Goal: Task Accomplishment & Management: Manage account settings

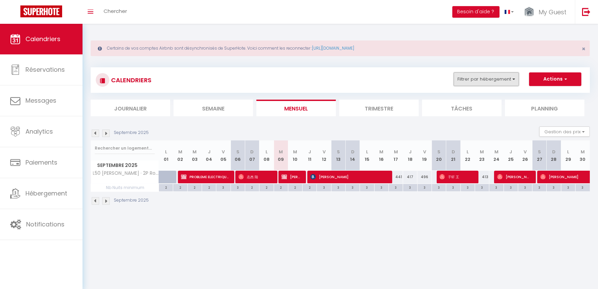
click at [479, 82] on button "Filtrer par hébergement" at bounding box center [486, 79] width 65 height 14
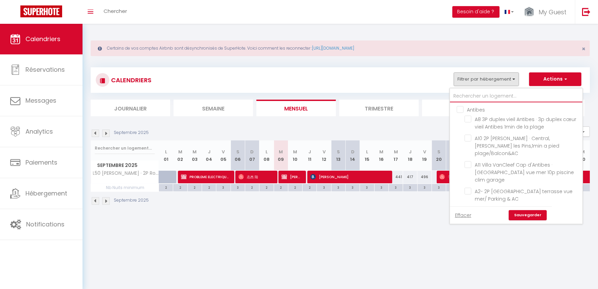
click at [463, 96] on input "text" at bounding box center [516, 96] width 132 height 12
type input "b"
checkbox input "false"
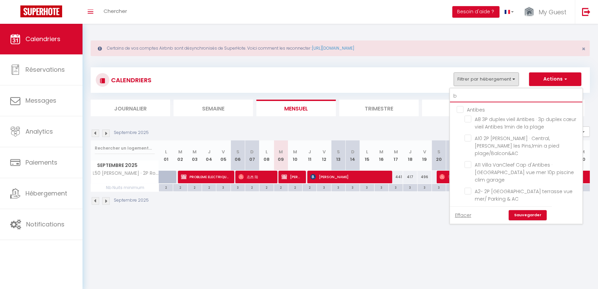
checkbox input "false"
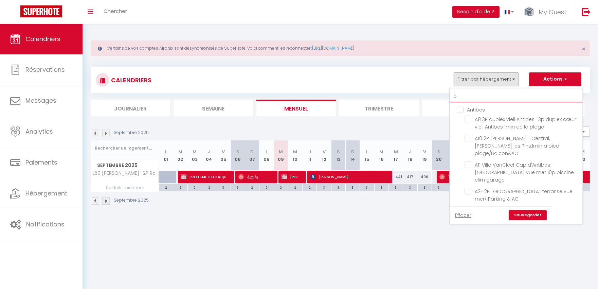
checkbox input "false"
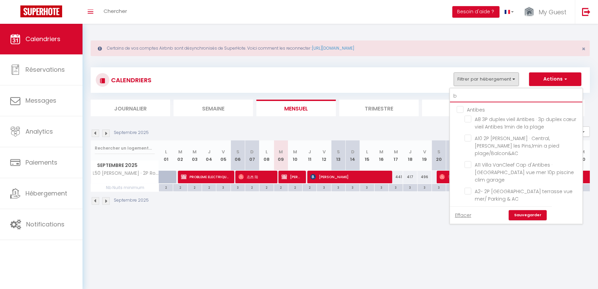
checkbox input "false"
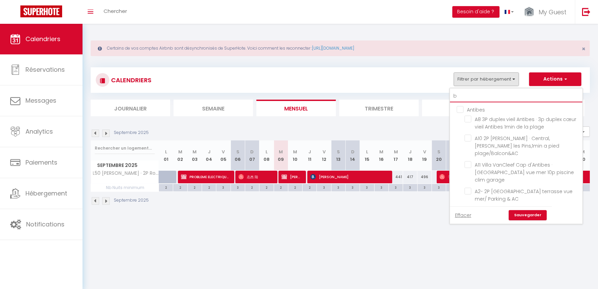
checkbox input "false"
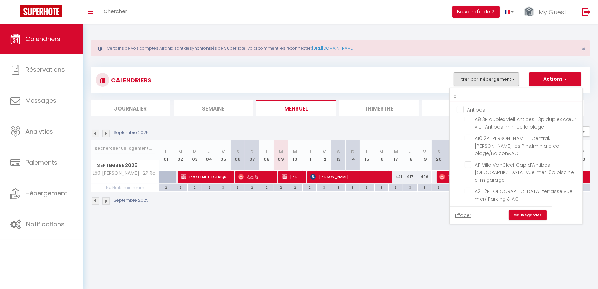
checkbox input "false"
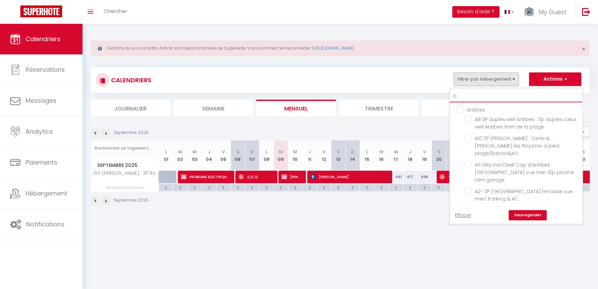
checkbox input "false"
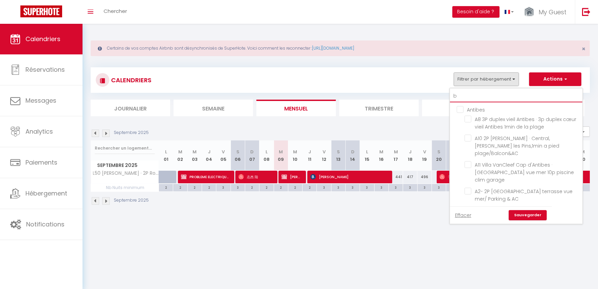
checkbox input "false"
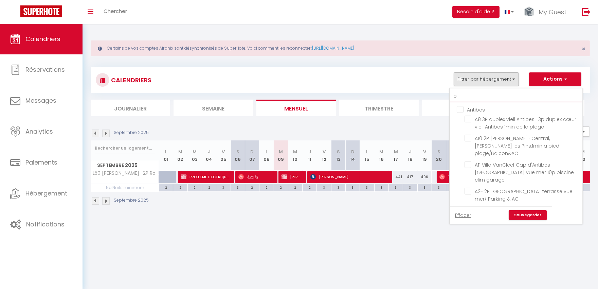
checkbox input "false"
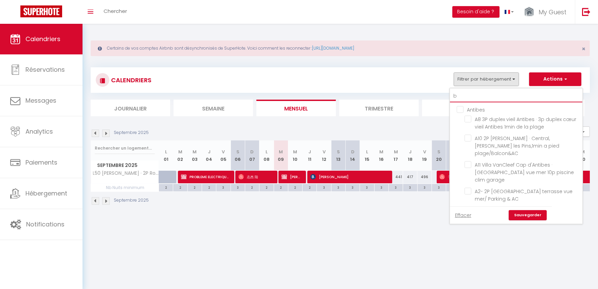
checkbox input "false"
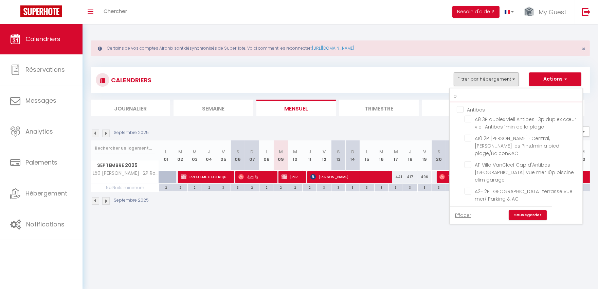
checkbox input "false"
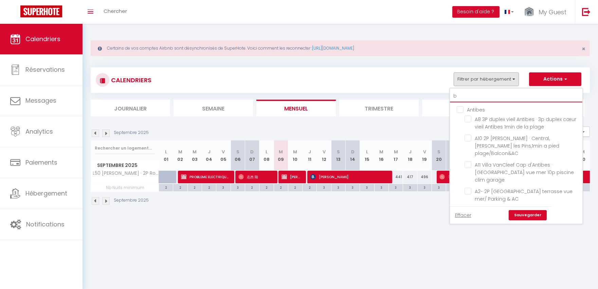
checkbox input "false"
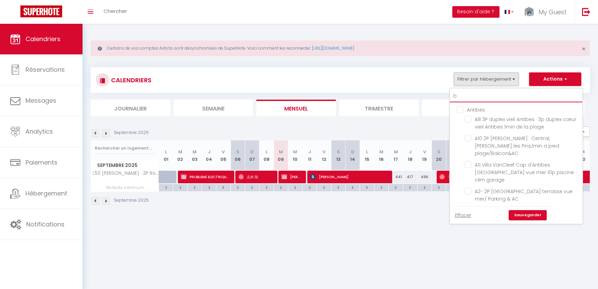
checkbox input "true"
checkbox input "false"
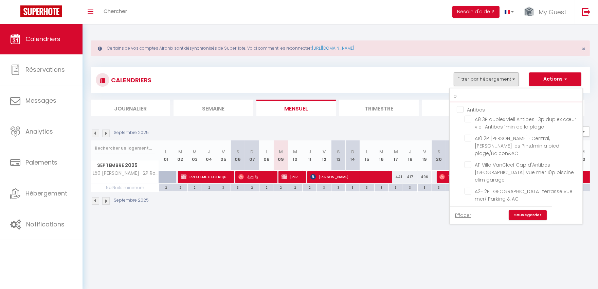
checkbox input "false"
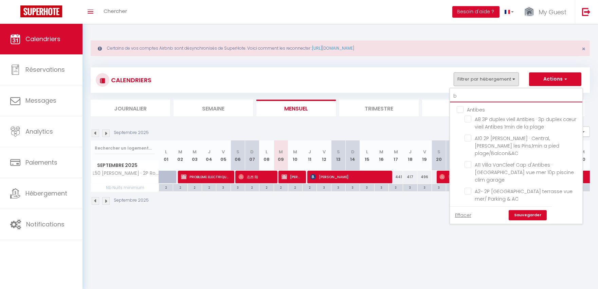
checkbox input "false"
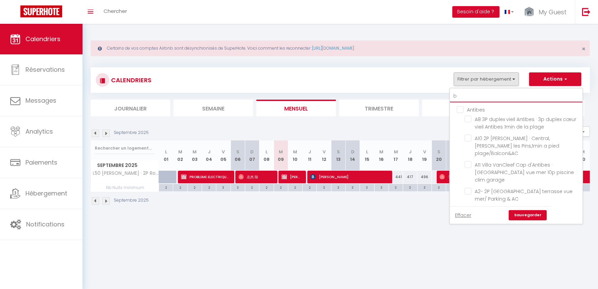
checkbox input "false"
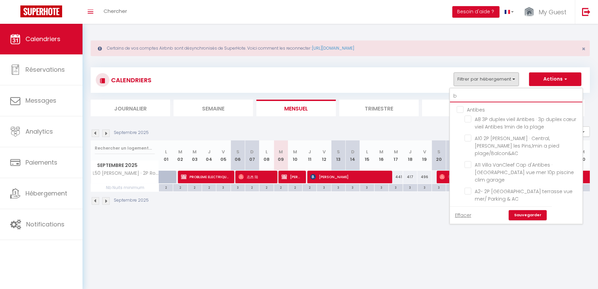
checkbox input "false"
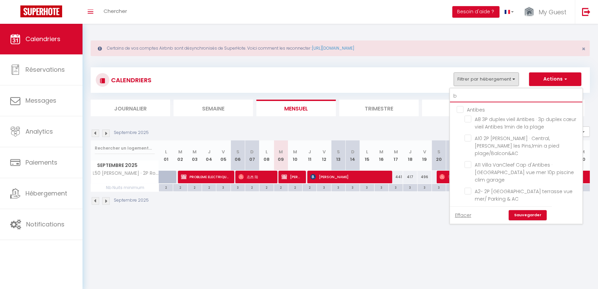
checkbox input "false"
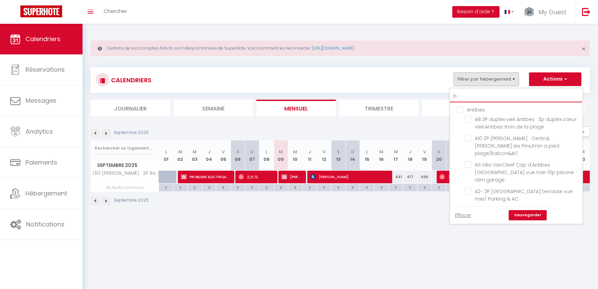
checkbox input "false"
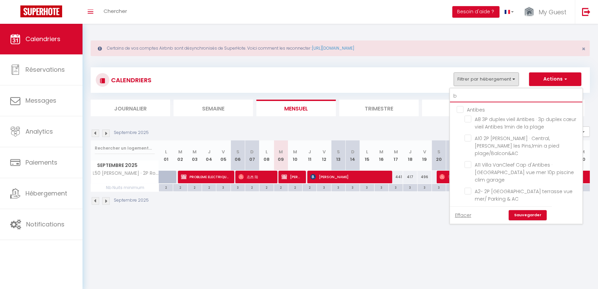
checkbox input "false"
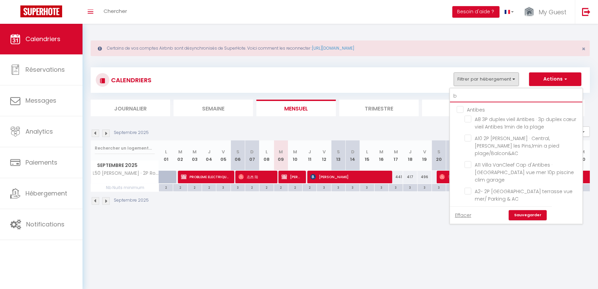
type input "bm"
checkbox input "false"
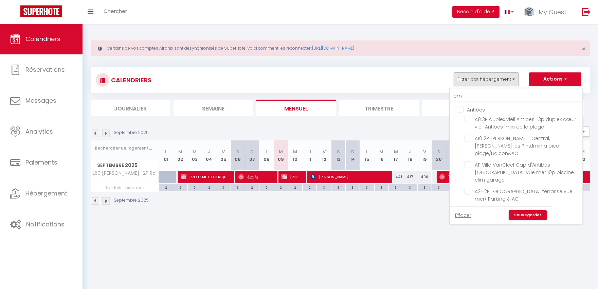
checkbox input "false"
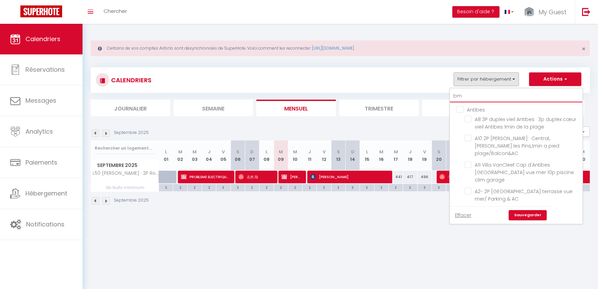
checkbox input "false"
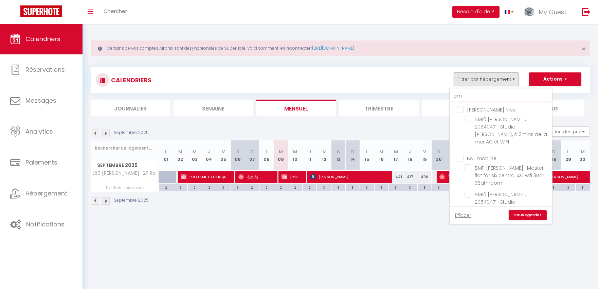
type input "bm4"
checkbox input "false"
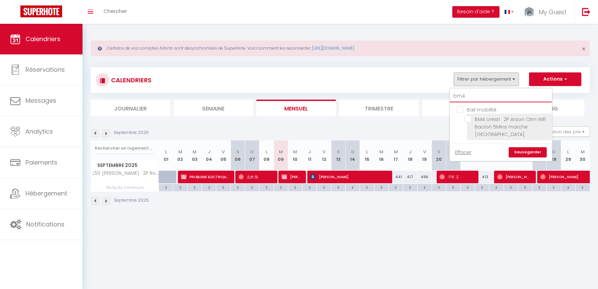
type input "bm4"
click at [502, 124] on span "BM4 oresti · 2P Arson Clim Wifi Baclon 5Mins marche [GEOGRAPHIC_DATA]" at bounding box center [510, 127] width 71 height 22
click at [502, 122] on input "BM4 oresti · 2P Arson Clim Wifi Baclon 5Mins marche [GEOGRAPHIC_DATA]" at bounding box center [506, 118] width 85 height 7
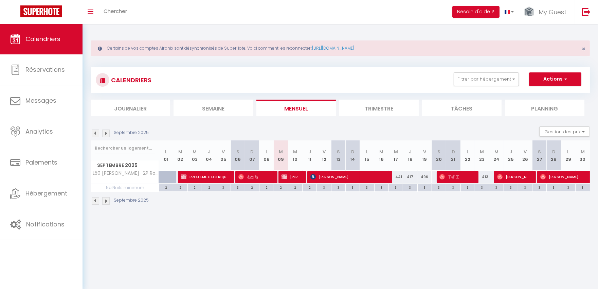
click at [483, 86] on div "CALENDRIERS Filtrer par hébergement bm4 Bail mobilité BM4 oresti · 2P Arson Cli…" at bounding box center [340, 79] width 489 height 15
click at [484, 86] on div "CALENDRIERS Filtrer par hébergement bm4 Bail mobilité BM4 oresti · 2P Arson Cli…" at bounding box center [340, 79] width 489 height 15
click at [489, 82] on button "Filtrer par hébergement" at bounding box center [486, 79] width 65 height 14
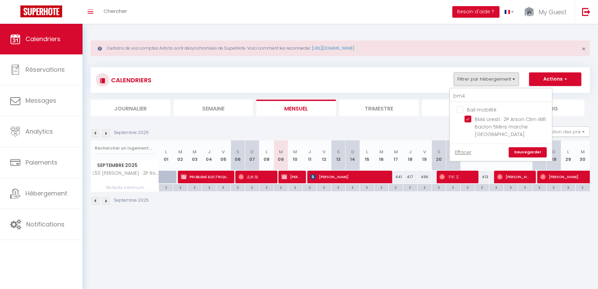
click at [518, 148] on link "Sauvegarder" at bounding box center [528, 152] width 38 height 10
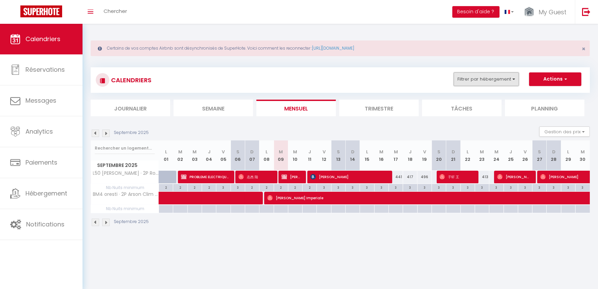
click at [472, 81] on button "Filtrer par hébergement" at bounding box center [486, 79] width 65 height 14
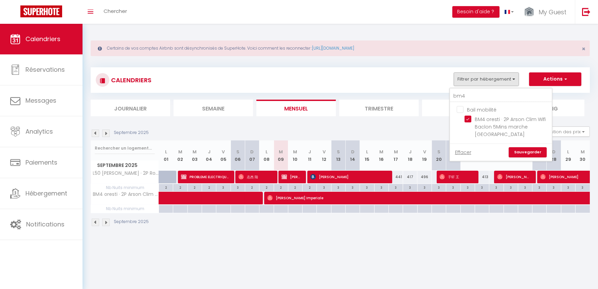
click at [525, 150] on link "Sauvegarder" at bounding box center [528, 152] width 38 height 10
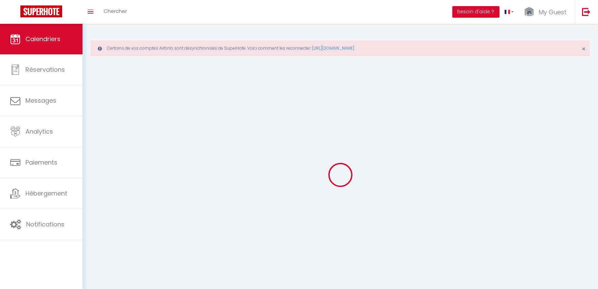
select select
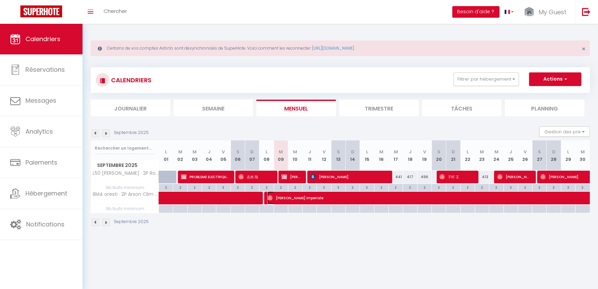
click at [309, 202] on span "[PERSON_NAME] Imperiale" at bounding box center [501, 197] width 468 height 13
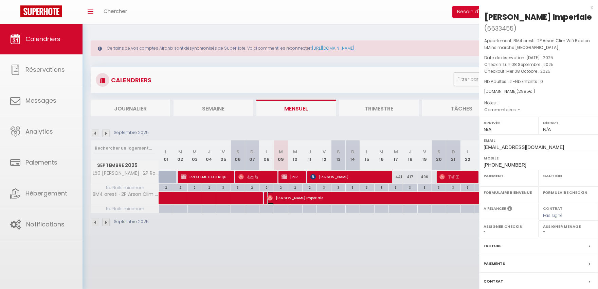
select select "OK"
select select "0"
select select "1"
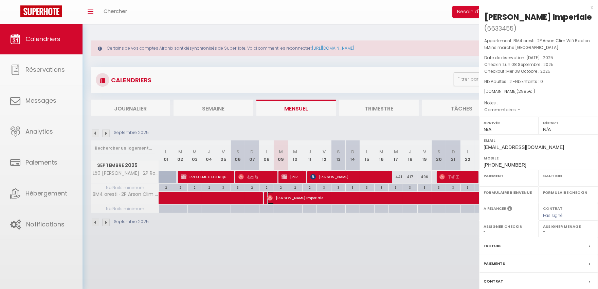
select select
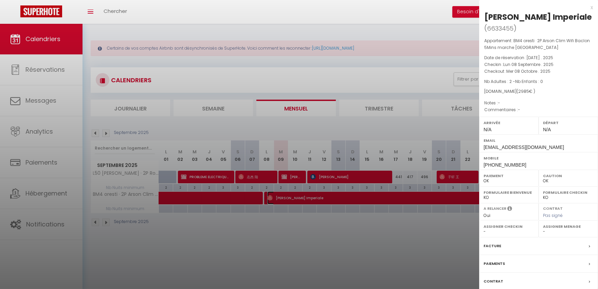
scroll to position [24, 0]
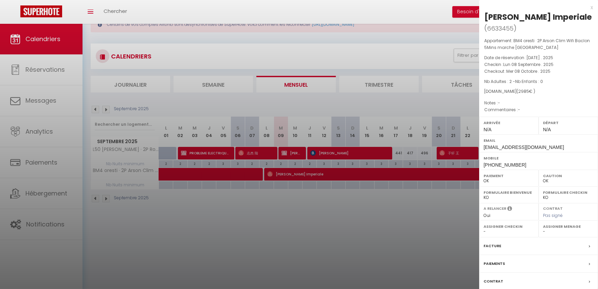
click at [493, 267] on label "Paiements" at bounding box center [493, 263] width 21 height 7
